Goal: Task Accomplishment & Management: Use online tool/utility

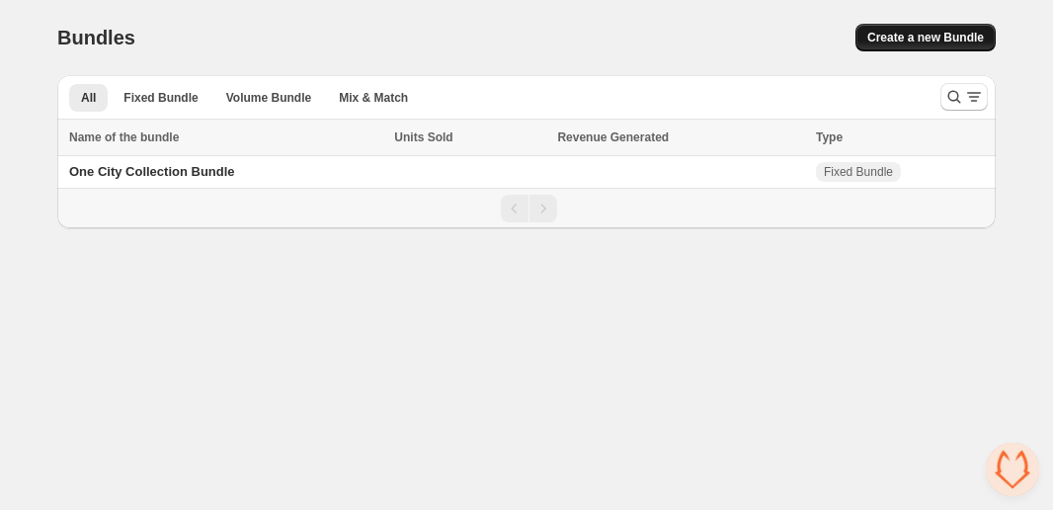
click at [884, 38] on span "Create a new Bundle" at bounding box center [925, 38] width 117 height 16
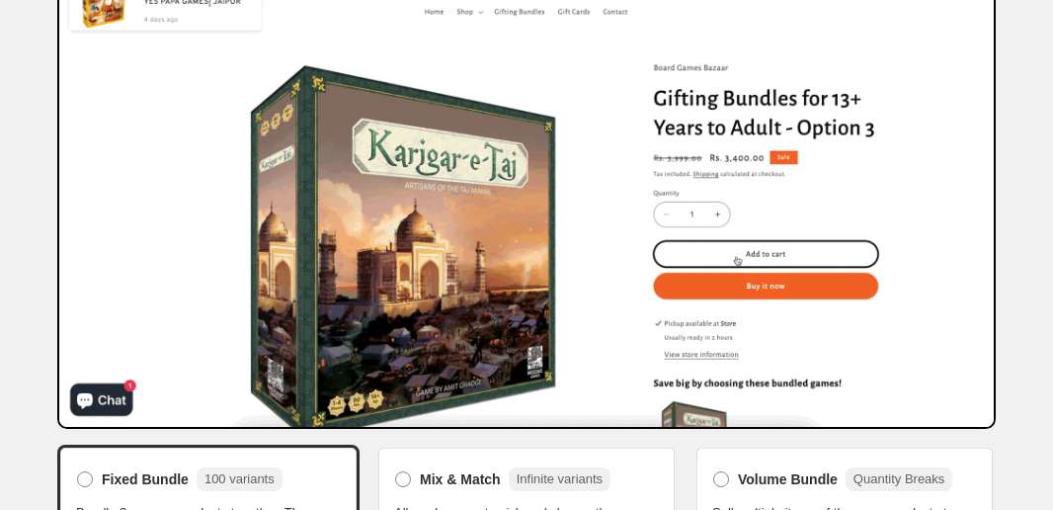
scroll to position [243, 0]
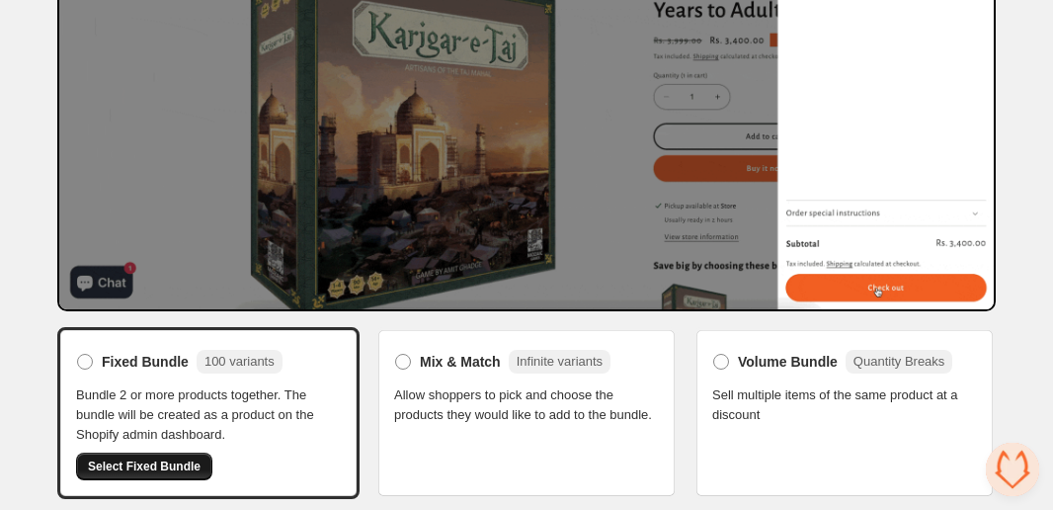
click at [175, 463] on span "Select Fixed Bundle" at bounding box center [144, 466] width 113 height 16
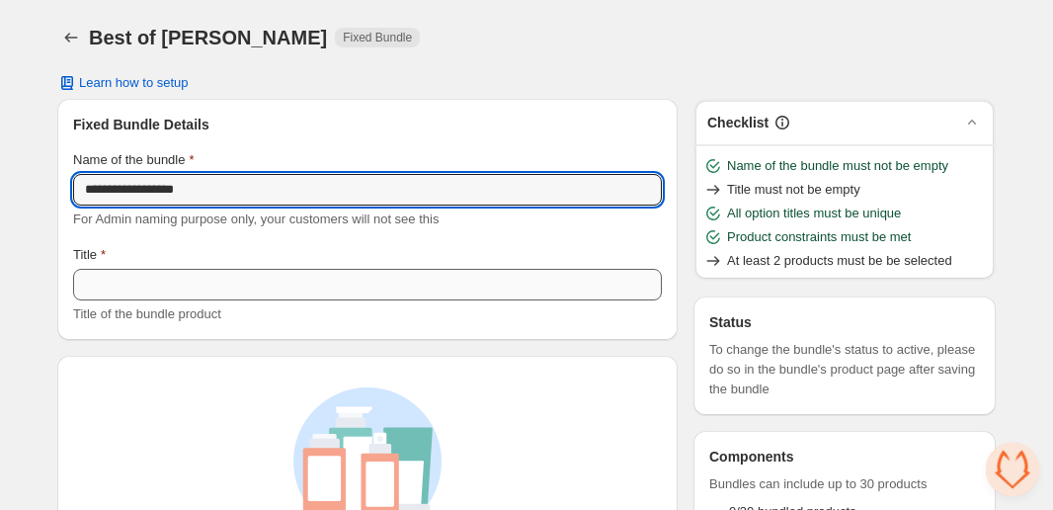
type input "**********"
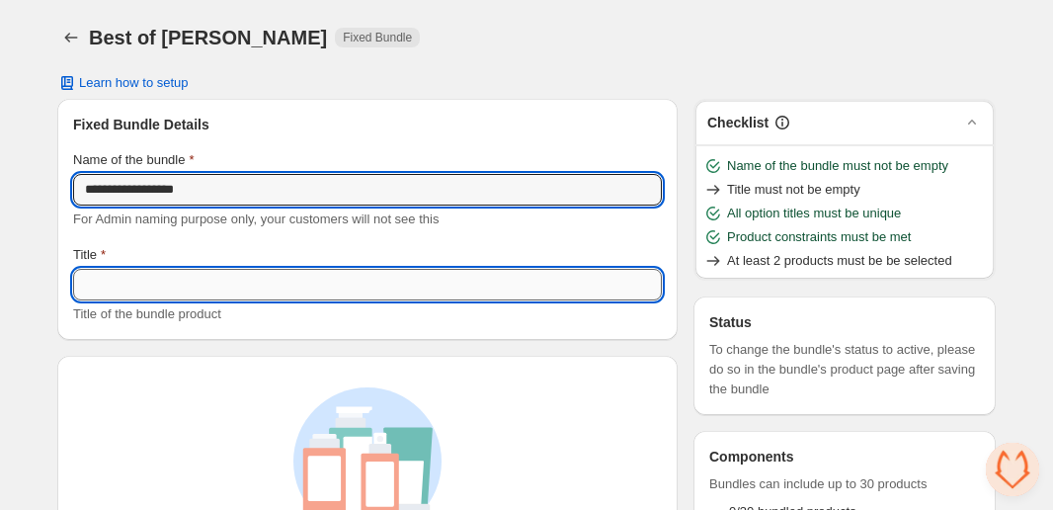
click at [206, 294] on input "Title" at bounding box center [367, 285] width 589 height 32
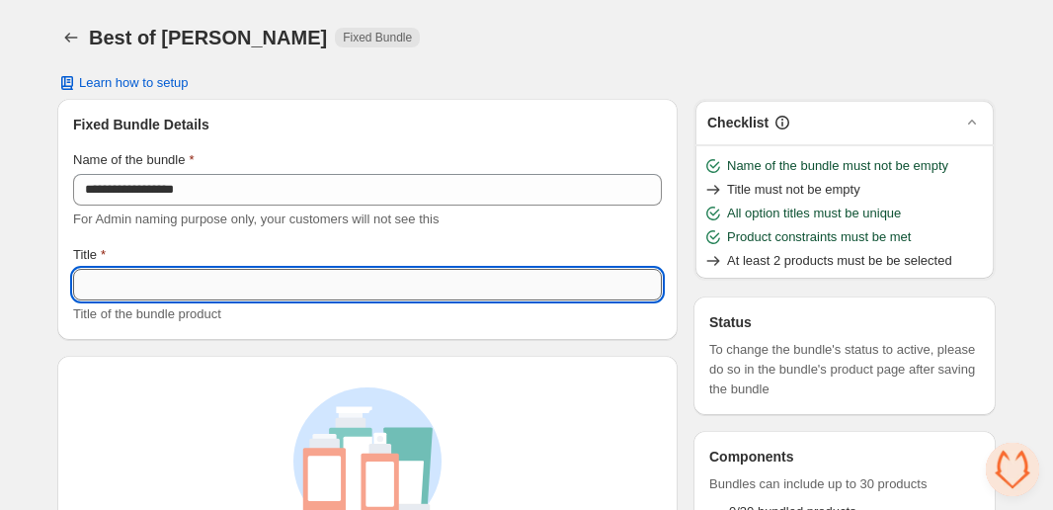
paste input "**********"
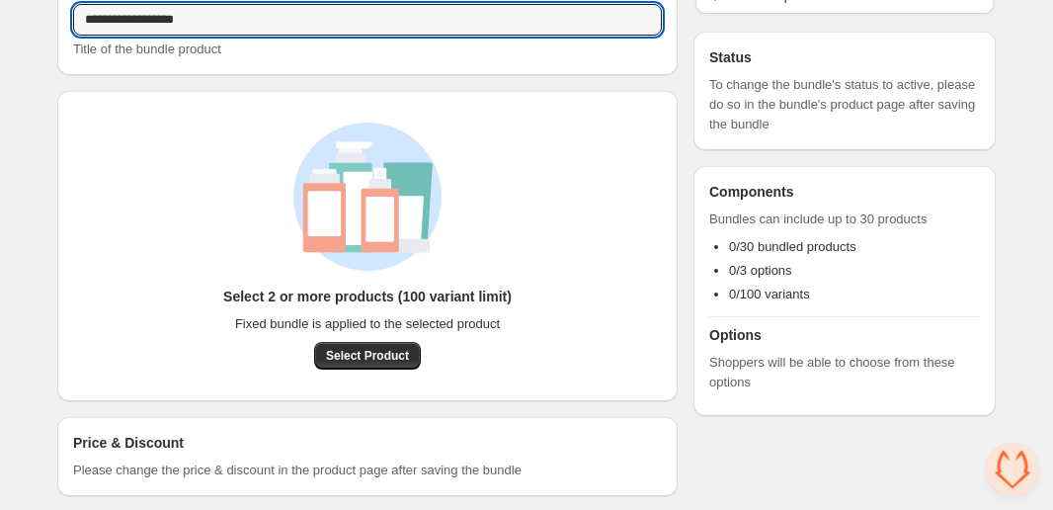
scroll to position [282, 0]
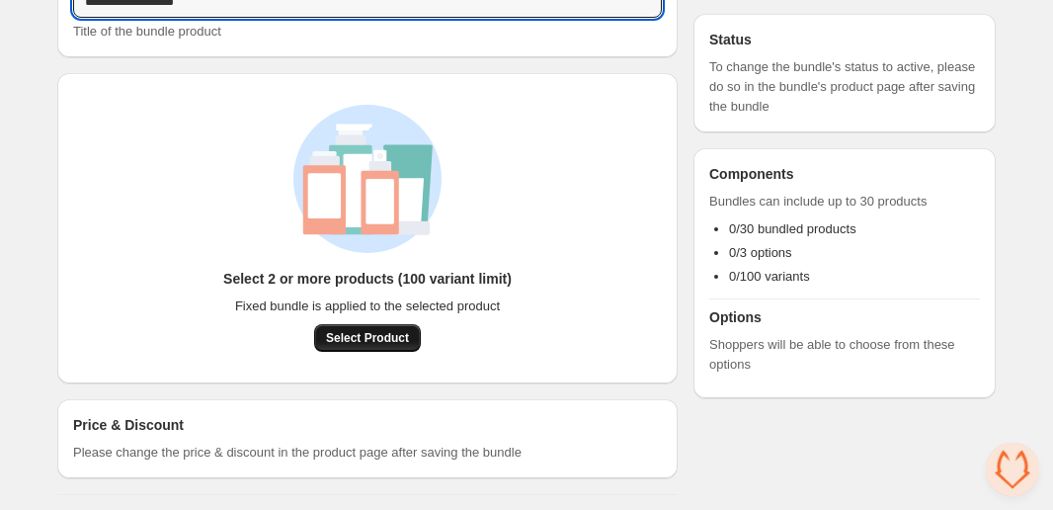
type input "**********"
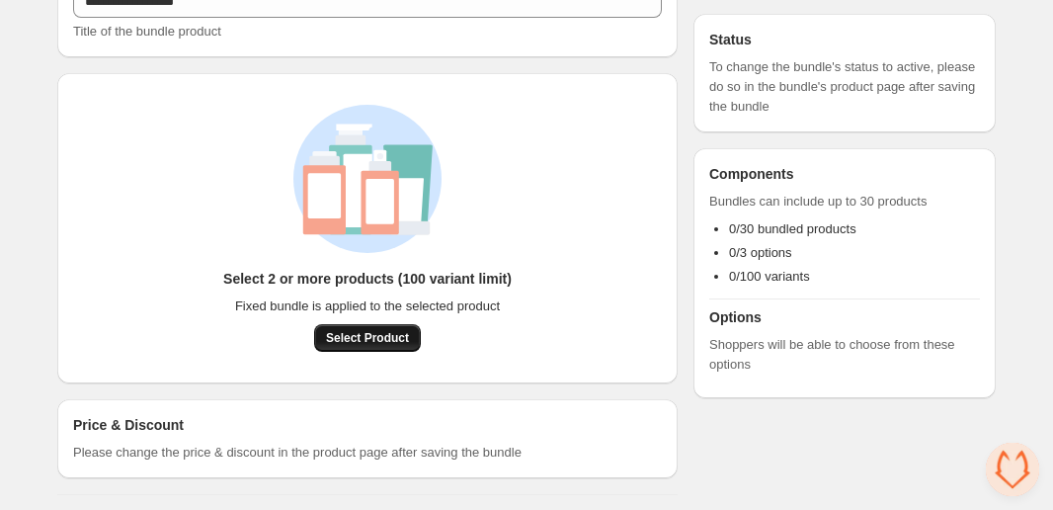
click at [357, 339] on span "Select Product" at bounding box center [367, 338] width 83 height 16
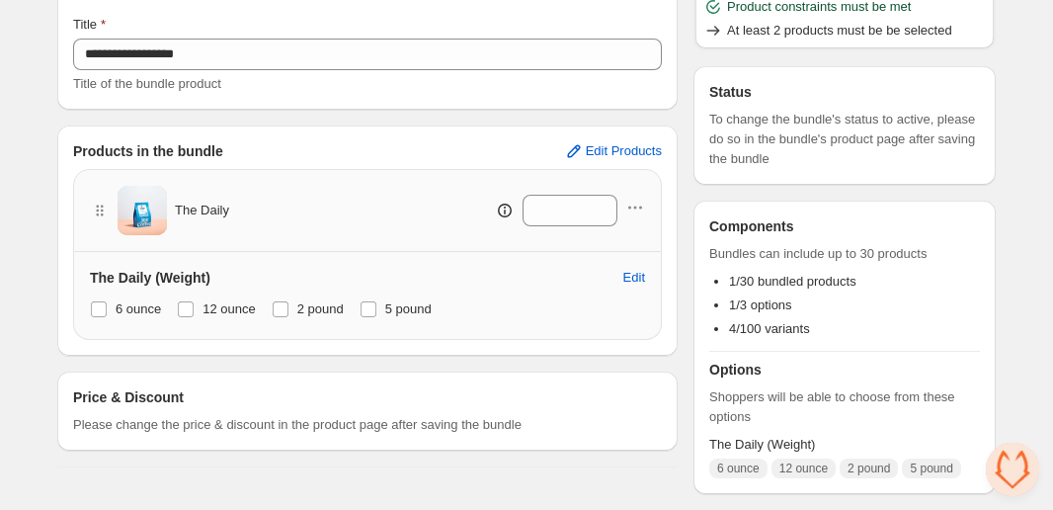
scroll to position [228, 0]
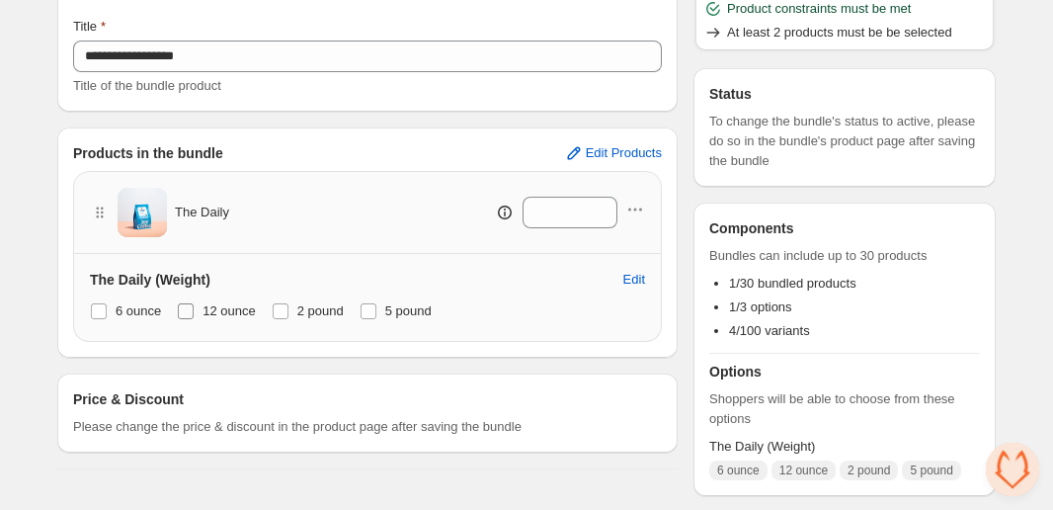
click at [236, 319] on span "12 ounce" at bounding box center [228, 311] width 53 height 20
click at [303, 315] on span "2 pound" at bounding box center [320, 310] width 46 height 15
click at [365, 315] on div "6 ounce 12 ounce 2 pound 5 pound" at bounding box center [367, 311] width 555 height 28
click at [420, 311] on span "5 pound" at bounding box center [408, 310] width 46 height 15
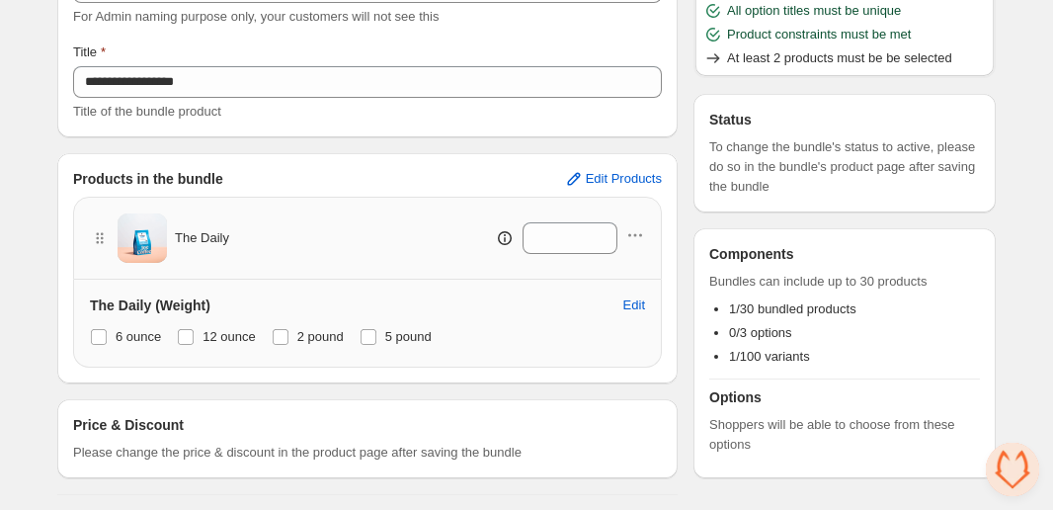
click at [649, 162] on div "Products in the bundle Edit Products The Daily * The Daily (Weight) Edit 6 ounc…" at bounding box center [367, 268] width 620 height 230
click at [628, 172] on span "Edit Products" at bounding box center [624, 179] width 76 height 16
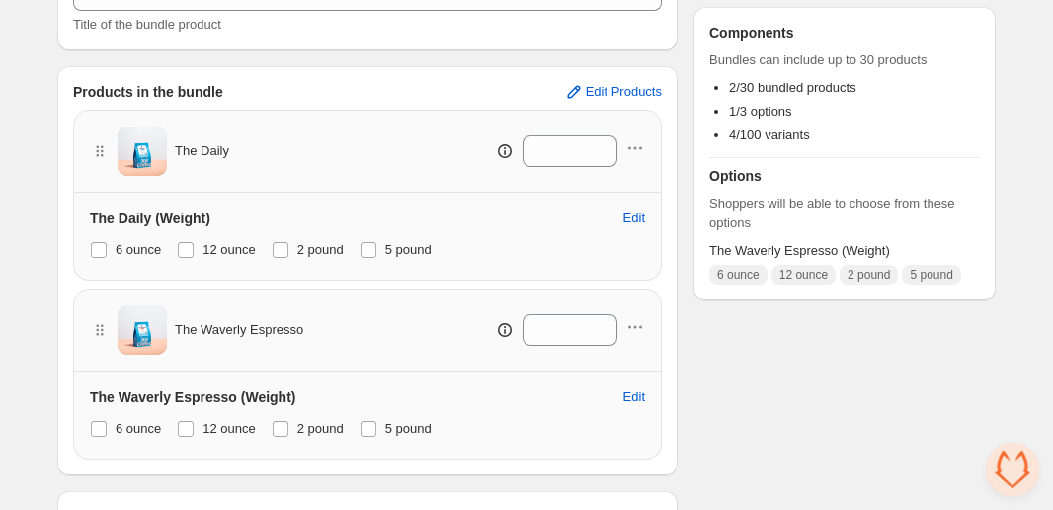
scroll to position [356, 0]
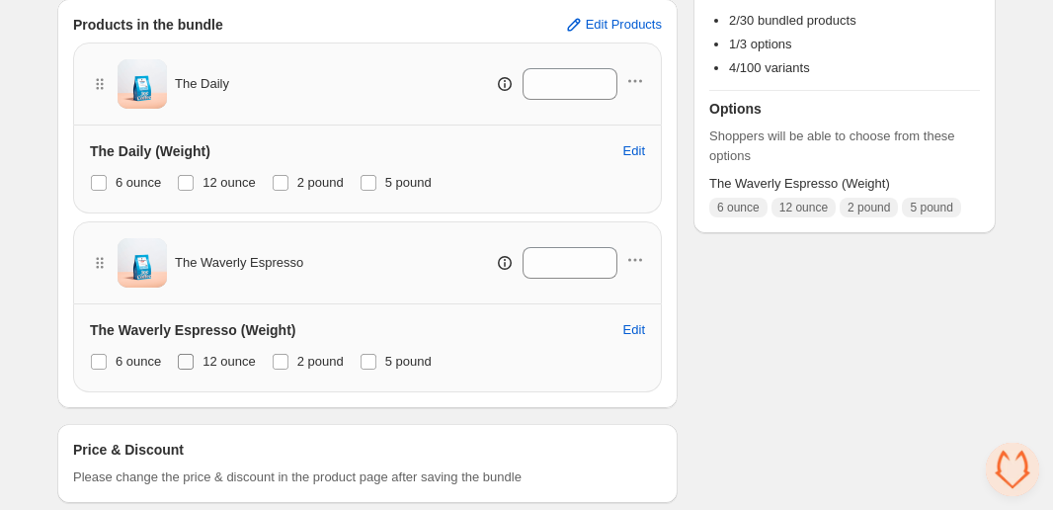
click at [212, 355] on span "12 ounce" at bounding box center [228, 361] width 53 height 15
click at [311, 355] on span "2 pound" at bounding box center [320, 361] width 46 height 15
click at [394, 355] on span "5 pound" at bounding box center [408, 361] width 46 height 15
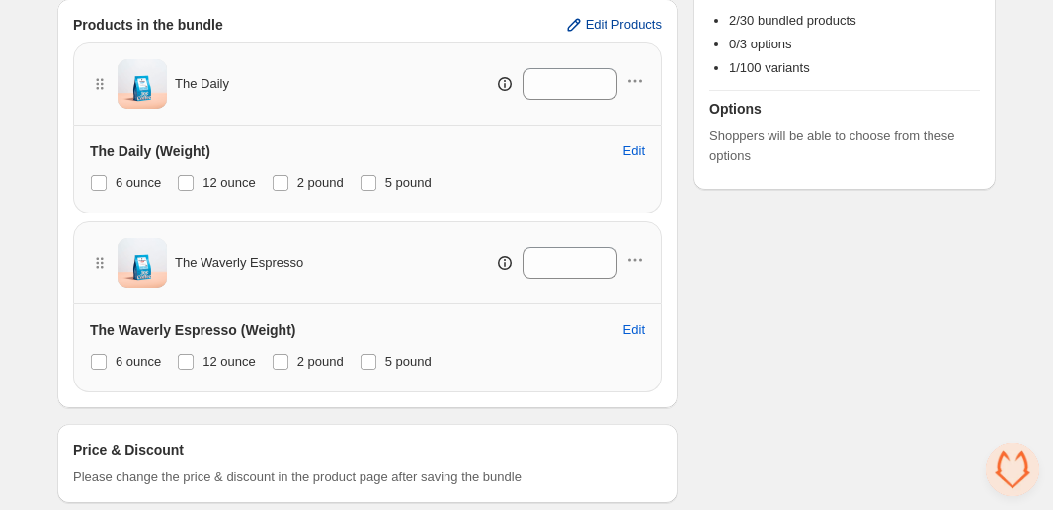
click at [629, 14] on button "Edit Products" at bounding box center [612, 25] width 121 height 32
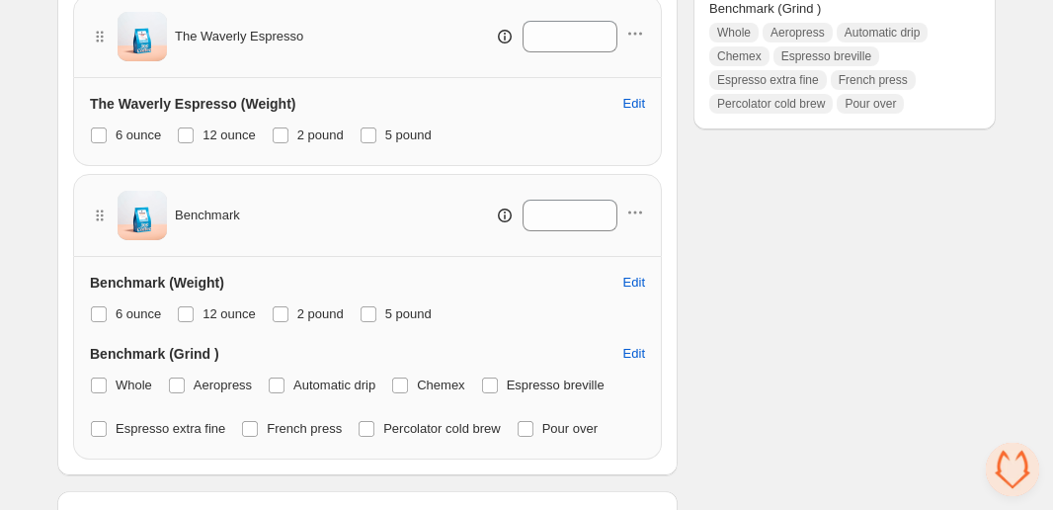
scroll to position [582, 0]
click at [239, 309] on span "12 ounce" at bounding box center [228, 314] width 53 height 15
click at [306, 310] on span "2 pound" at bounding box center [320, 314] width 46 height 15
click at [397, 317] on span "5 pound" at bounding box center [408, 314] width 46 height 15
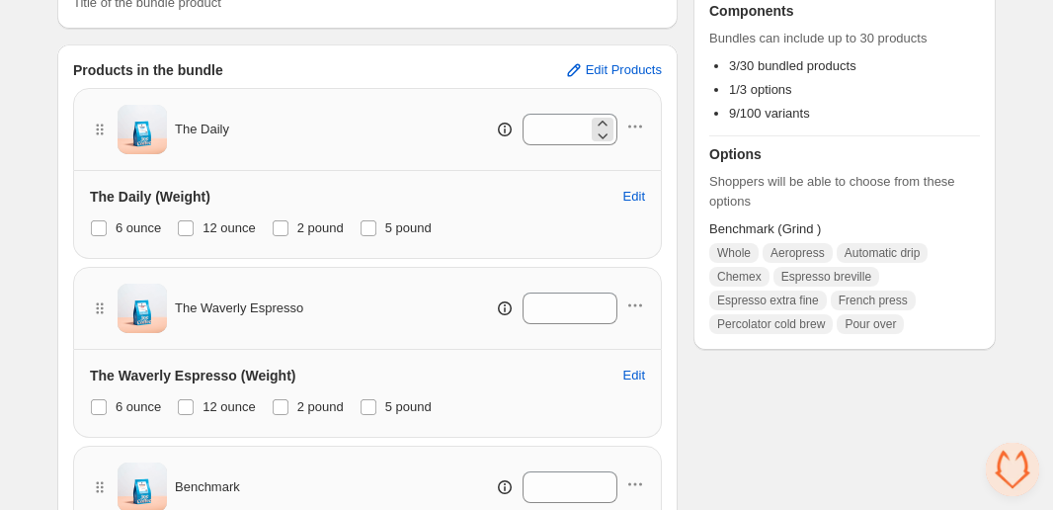
scroll to position [182, 0]
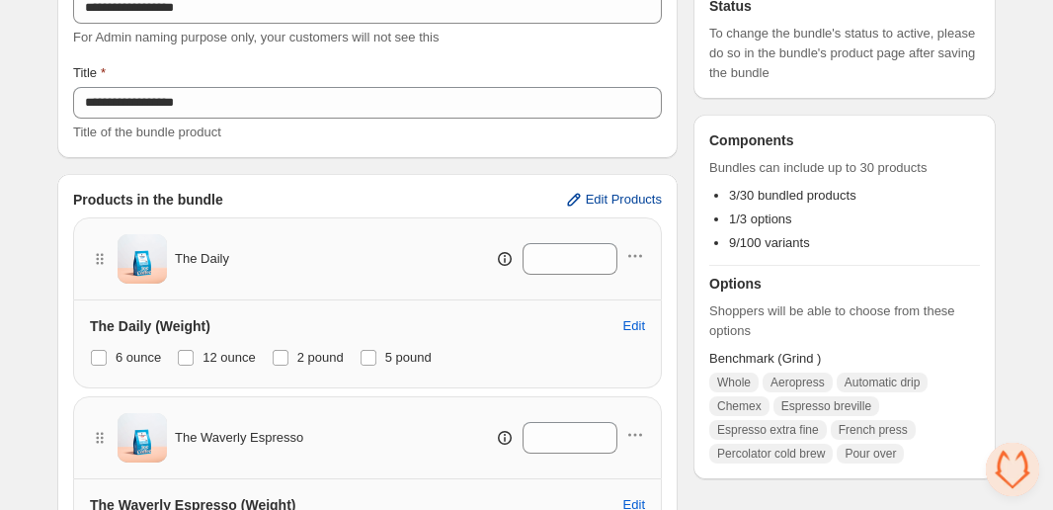
click at [594, 190] on button "Edit Products" at bounding box center [612, 200] width 121 height 32
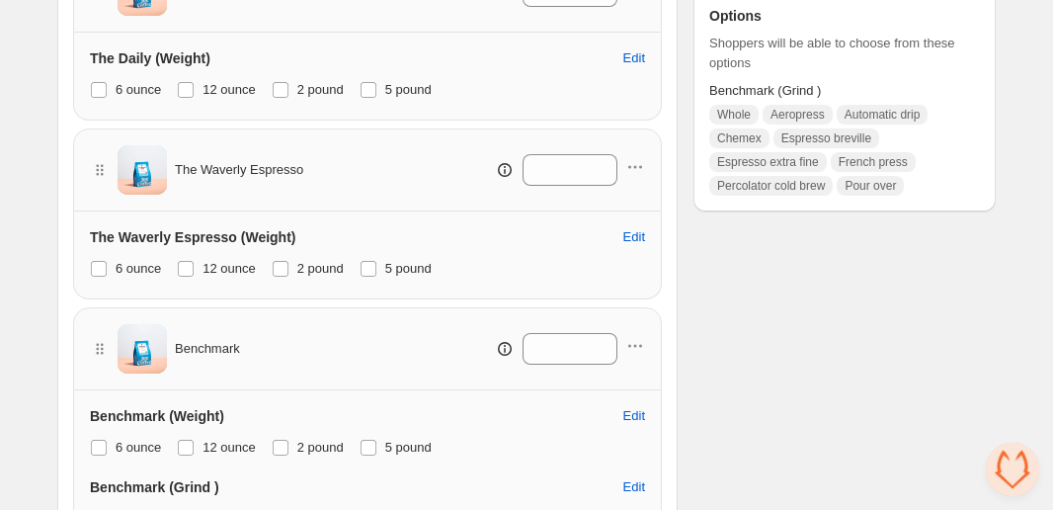
scroll to position [764, 0]
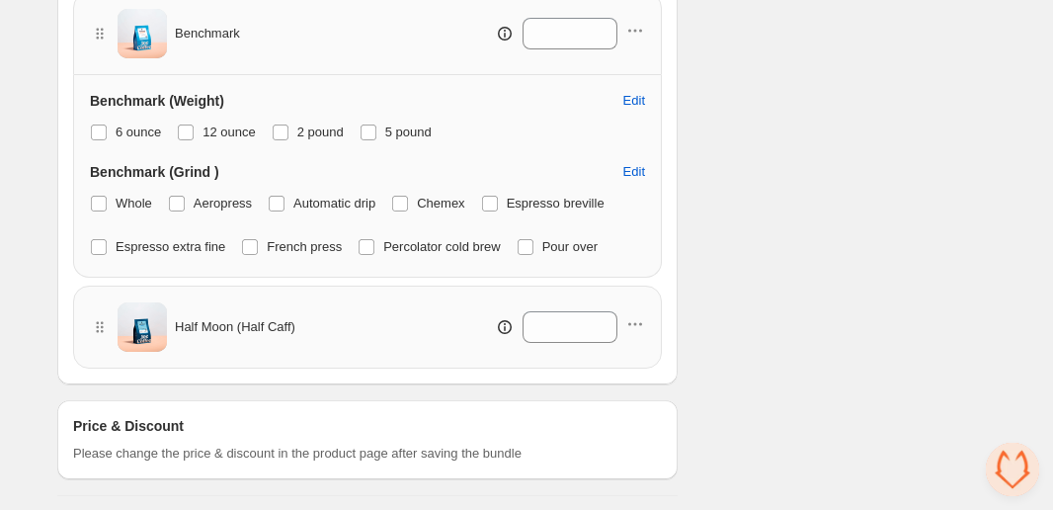
click at [341, 341] on div "Half Moon (Half Caff) *" at bounding box center [367, 326] width 555 height 49
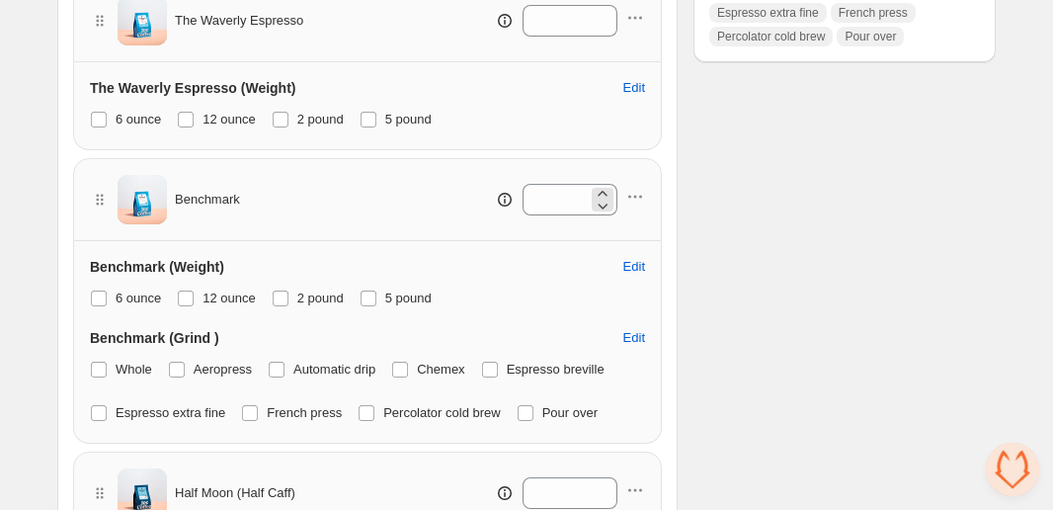
scroll to position [219, 0]
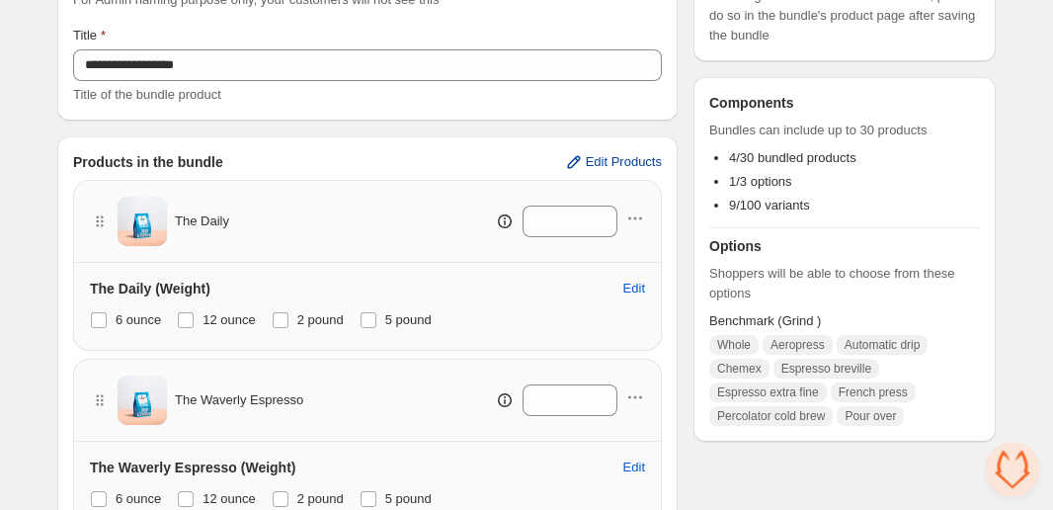
click at [597, 156] on span "Edit Products" at bounding box center [624, 162] width 76 height 16
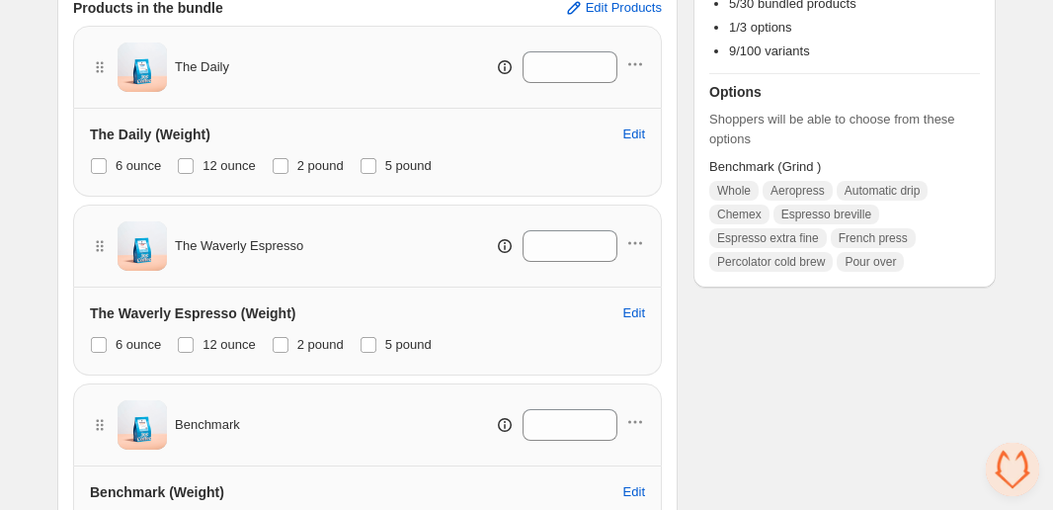
scroll to position [194, 0]
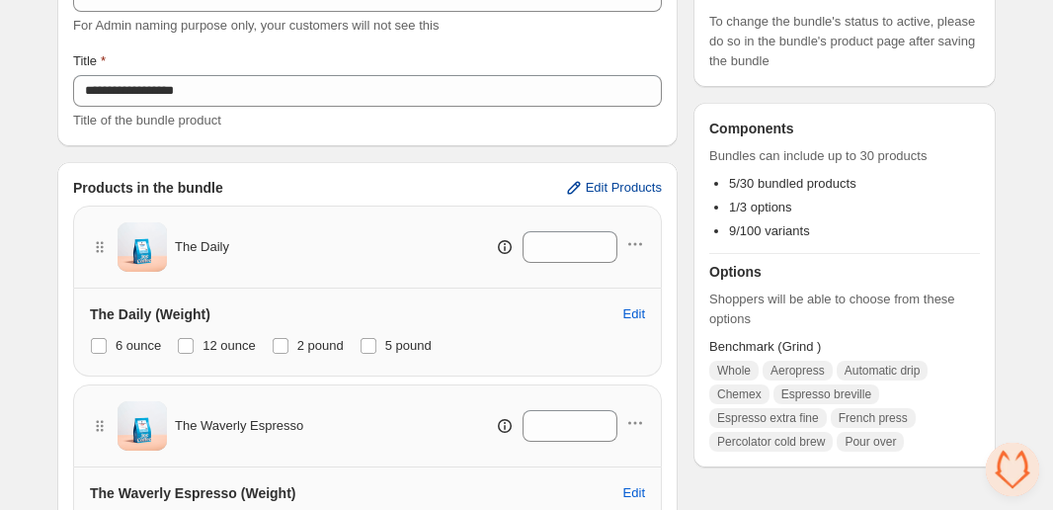
click at [596, 177] on button "Edit Products" at bounding box center [612, 188] width 121 height 32
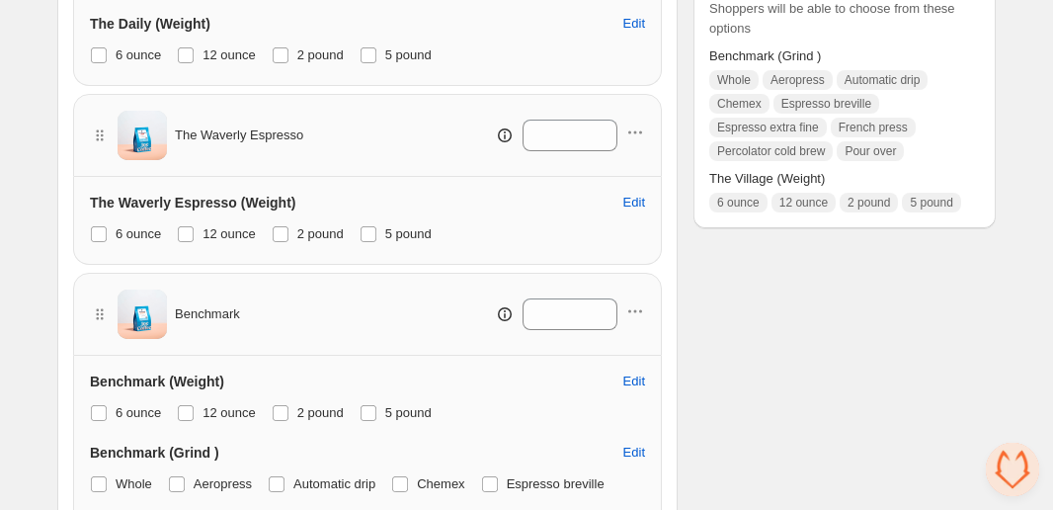
scroll to position [0, 0]
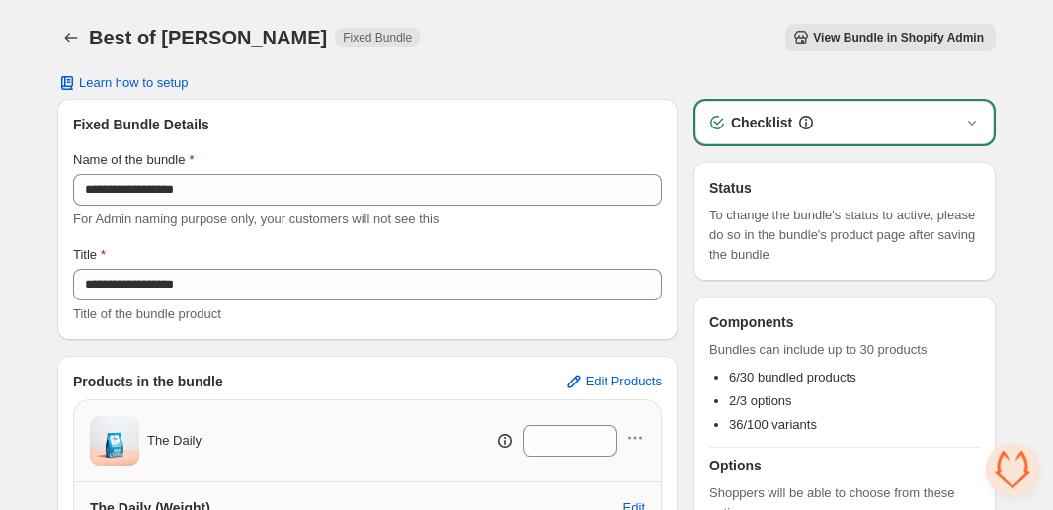
click at [856, 39] on span "View Bundle in Shopify Admin" at bounding box center [898, 38] width 171 height 16
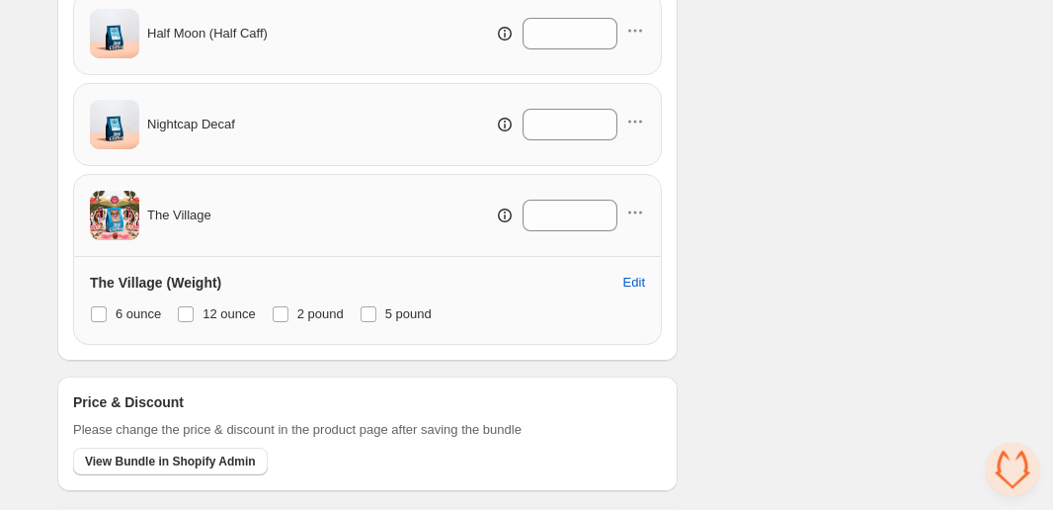
scroll to position [1063, 0]
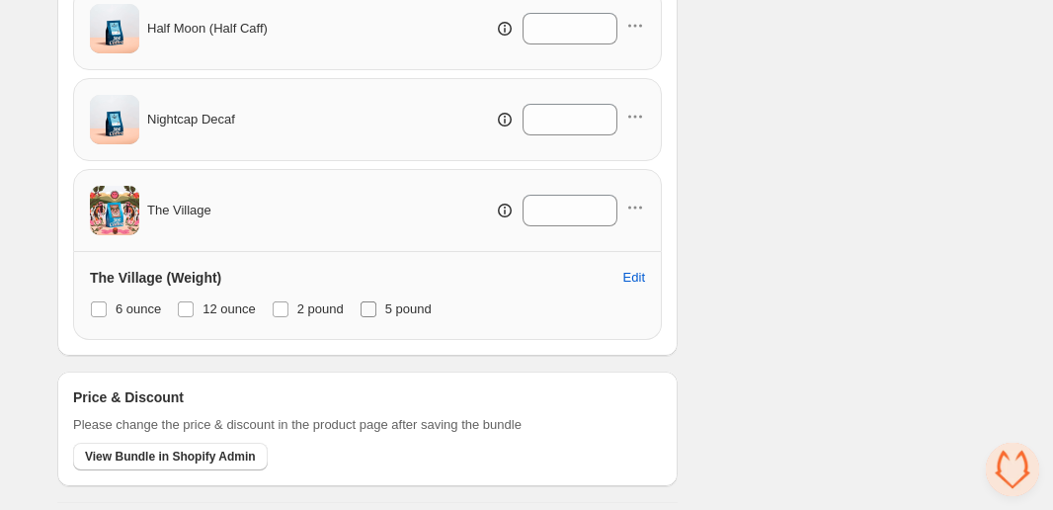
click at [397, 305] on span "5 pound" at bounding box center [408, 308] width 46 height 15
click at [334, 305] on span "2 pound" at bounding box center [320, 308] width 46 height 15
click at [256, 306] on span "12 ounce" at bounding box center [228, 308] width 53 height 15
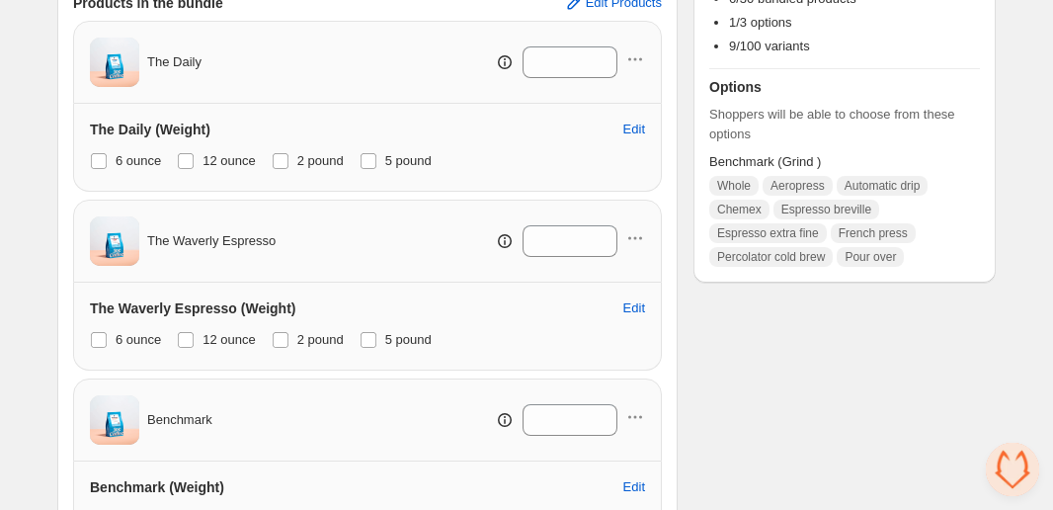
scroll to position [0, 0]
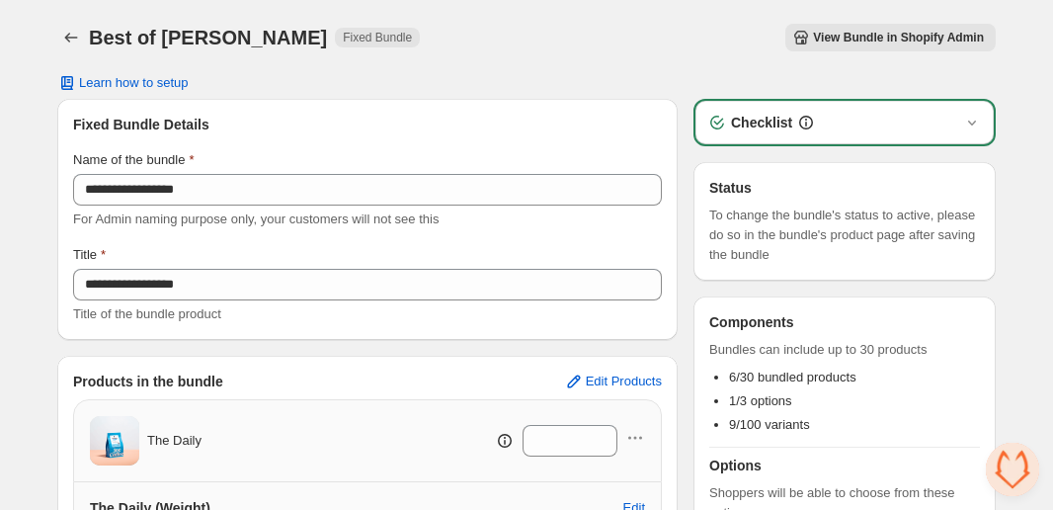
click at [827, 109] on div "Checklist" at bounding box center [844, 122] width 298 height 43
click at [936, 125] on div "Checklist" at bounding box center [844, 123] width 275 height 20
click at [960, 120] on div "Checklist" at bounding box center [844, 123] width 275 height 20
click at [971, 123] on icon "button" at bounding box center [972, 122] width 8 height 5
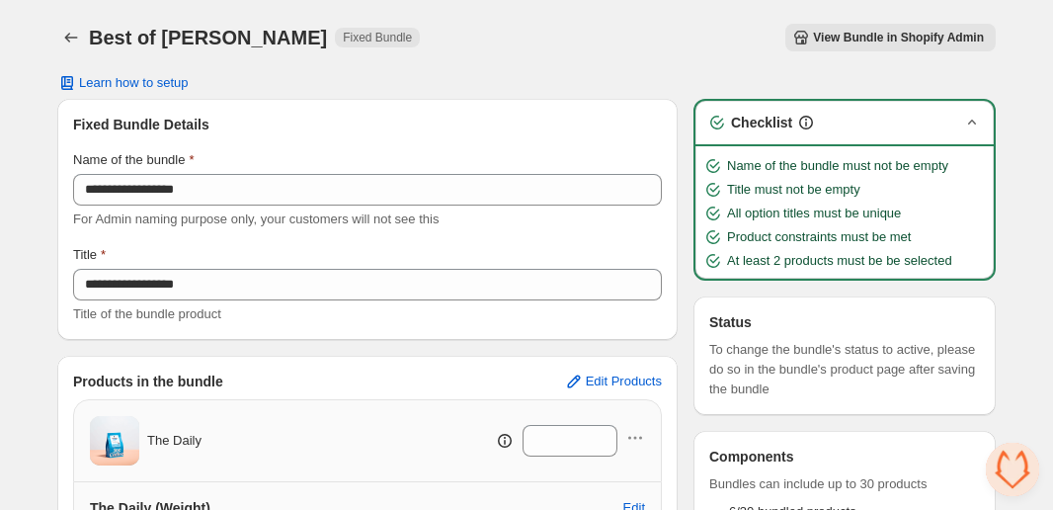
click at [971, 124] on icon "button" at bounding box center [972, 123] width 20 height 20
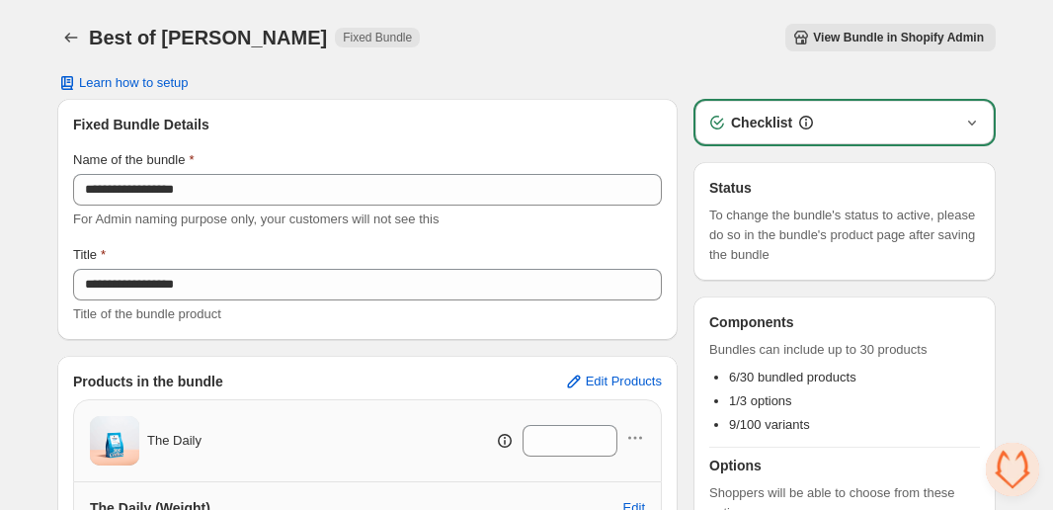
click at [846, 28] on button "View Bundle in Shopify Admin" at bounding box center [890, 38] width 210 height 28
